Goal: Information Seeking & Learning: Learn about a topic

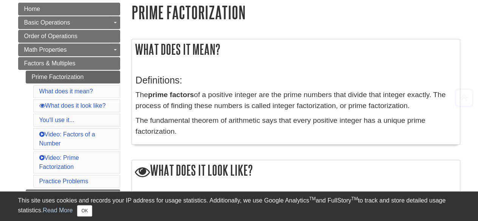
scroll to position [93, 0]
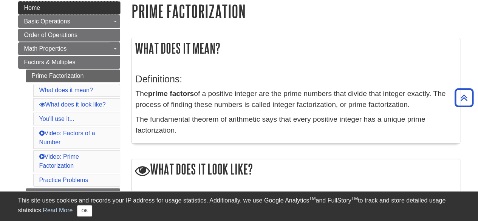
click at [108, 8] on link "Home" at bounding box center [69, 8] width 102 height 13
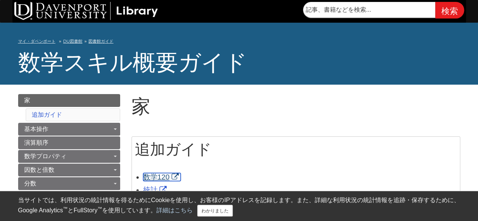
click at [161, 176] on font "数学120" at bounding box center [156, 177] width 26 height 8
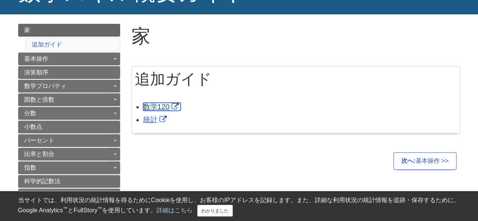
scroll to position [74, 0]
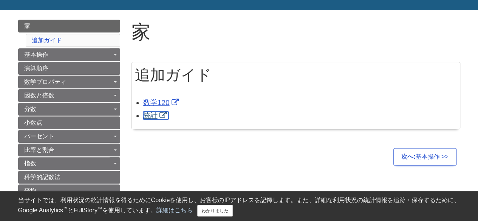
click at [151, 119] on font "統計" at bounding box center [150, 115] width 14 height 8
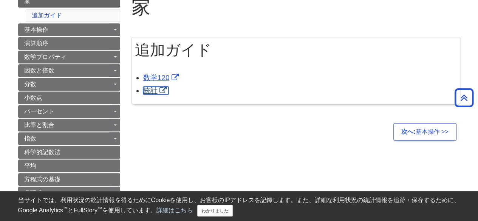
scroll to position [99, 0]
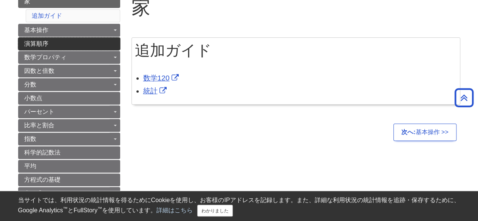
click at [97, 42] on link "演算順序" at bounding box center [69, 43] width 102 height 13
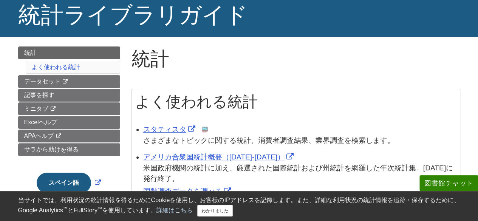
scroll to position [54, 0]
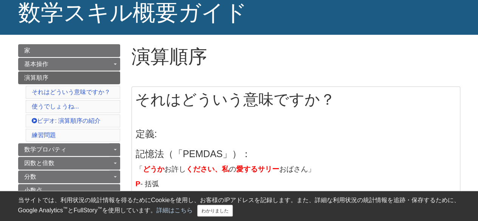
scroll to position [49, 0]
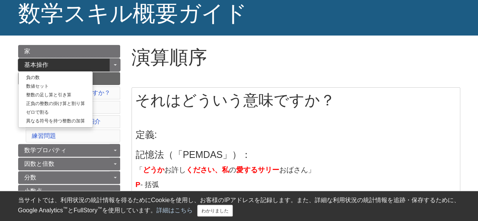
click at [97, 64] on link "基本操作" at bounding box center [69, 65] width 102 height 13
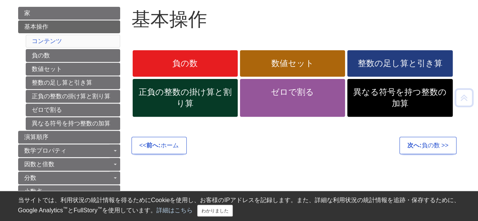
scroll to position [88, 0]
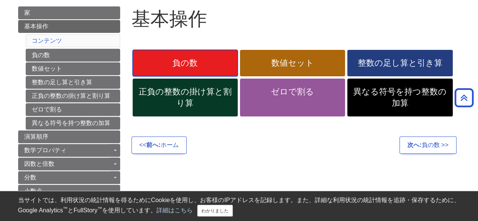
click at [160, 65] on span "負の数" at bounding box center [185, 62] width 94 height 11
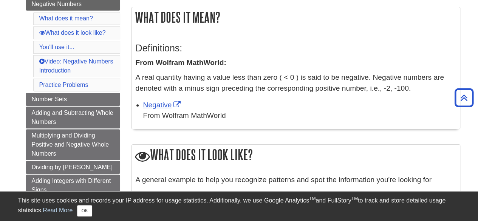
scroll to position [79, 0]
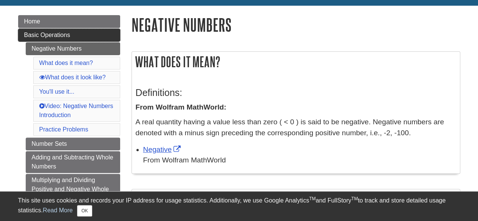
click at [79, 31] on link "Basic Operations" at bounding box center [69, 35] width 102 height 13
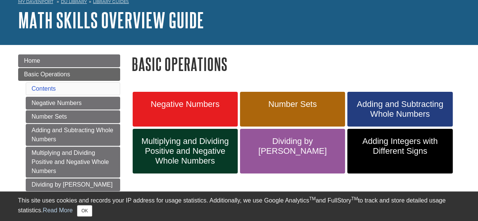
scroll to position [40, 0]
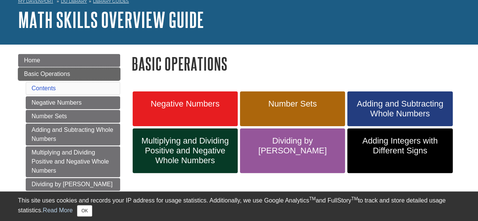
click at [88, 71] on link "Basic Operations" at bounding box center [69, 74] width 102 height 13
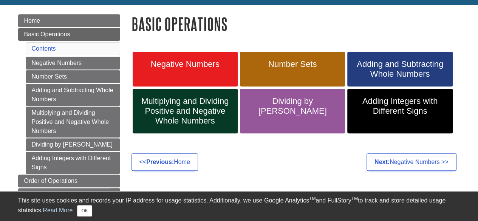
scroll to position [79, 0]
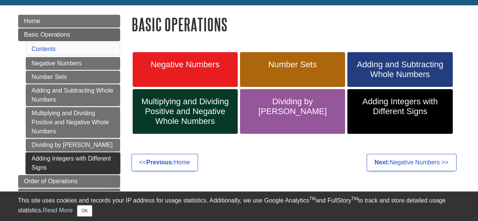
click at [105, 161] on link "Adding Integers with Different Signs" at bounding box center [73, 163] width 94 height 22
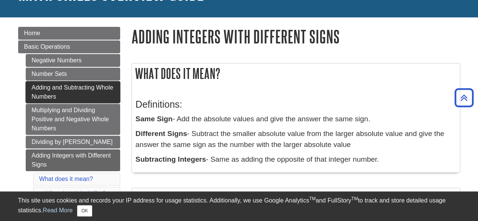
scroll to position [67, 0]
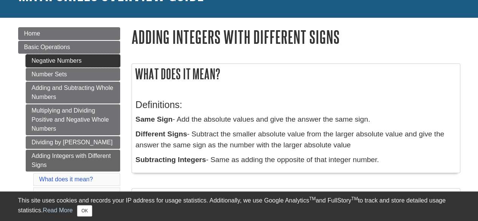
click at [78, 55] on link "Negative Numbers" at bounding box center [73, 60] width 94 height 13
